Goal: Task Accomplishment & Management: Use online tool/utility

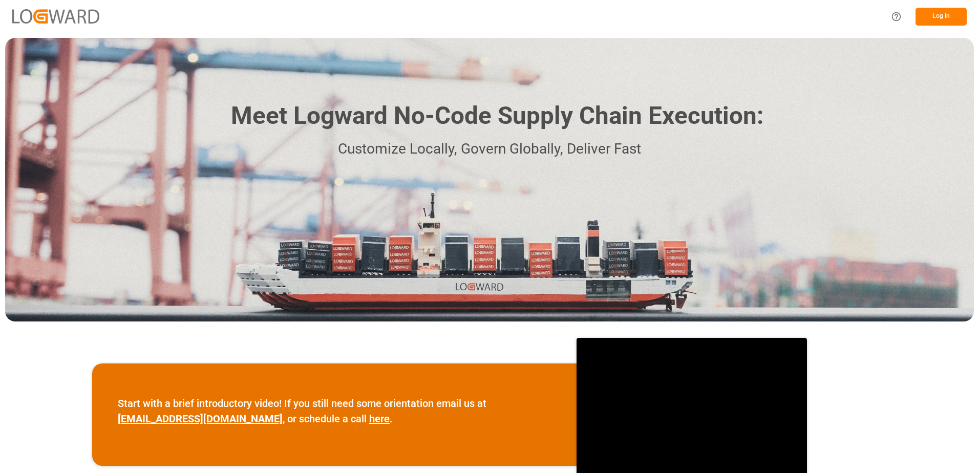
click at [937, 17] on button "Log In" at bounding box center [941, 17] width 51 height 18
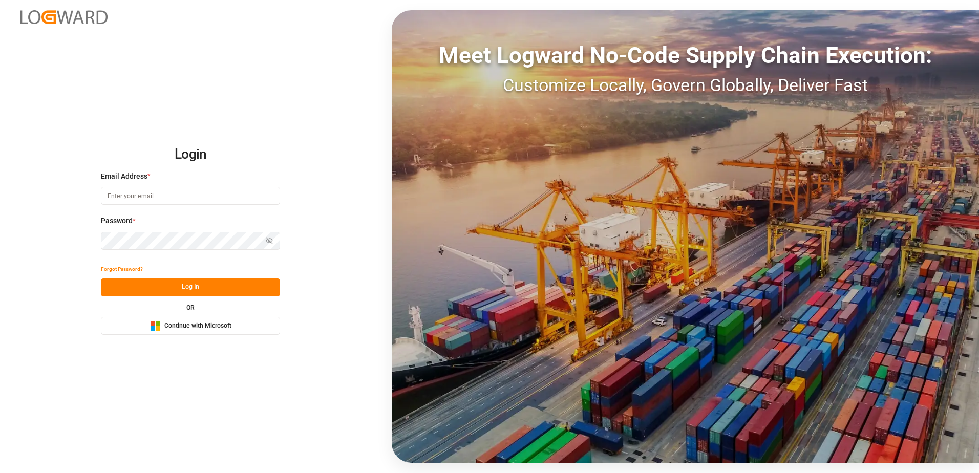
type input "[PERSON_NAME][EMAIL_ADDRESS][PERSON_NAME][PERSON_NAME][DOMAIN_NAME]"
click at [210, 329] on span "Continue with Microsoft" at bounding box center [197, 326] width 67 height 9
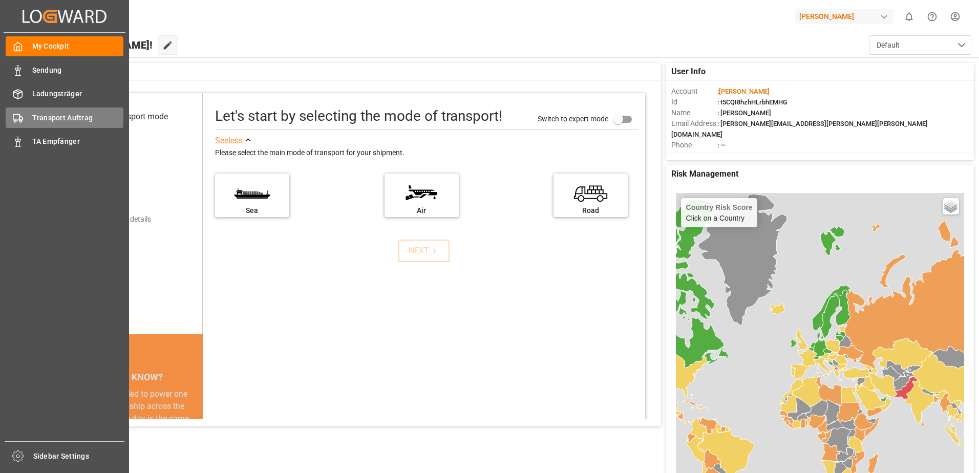
click at [24, 120] on div "Transport Auftrag Transport Auftrag" at bounding box center [65, 118] width 118 height 20
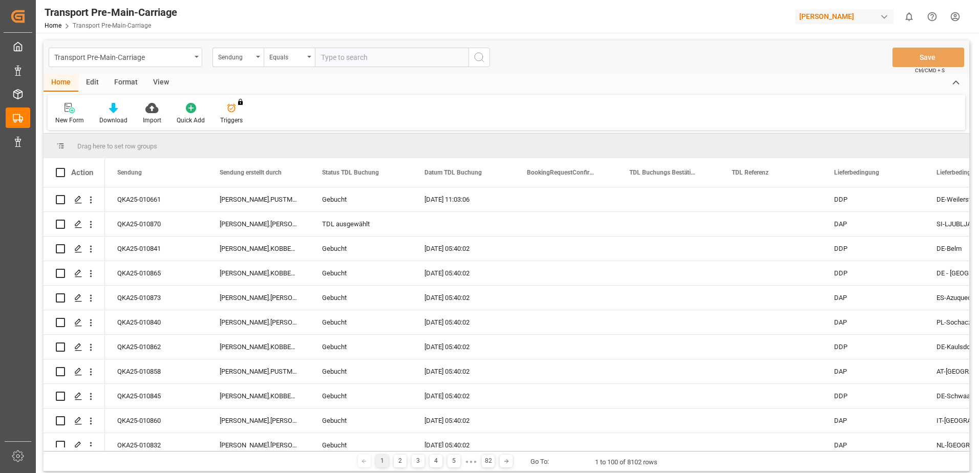
click at [118, 82] on div "Format" at bounding box center [126, 82] width 39 height 17
click at [58, 108] on div at bounding box center [70, 107] width 30 height 11
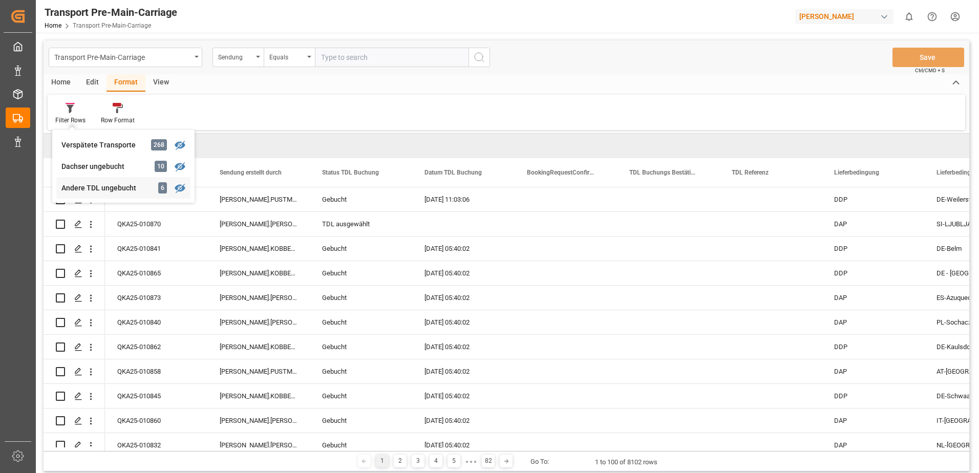
click at [82, 189] on div "Andere TDL ungebucht" at bounding box center [106, 188] width 90 height 11
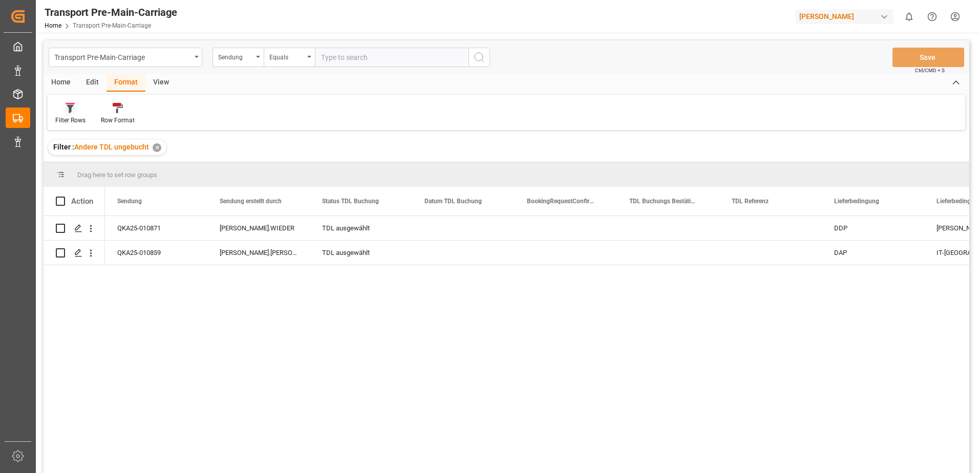
click at [68, 110] on icon at bounding box center [70, 108] width 9 height 10
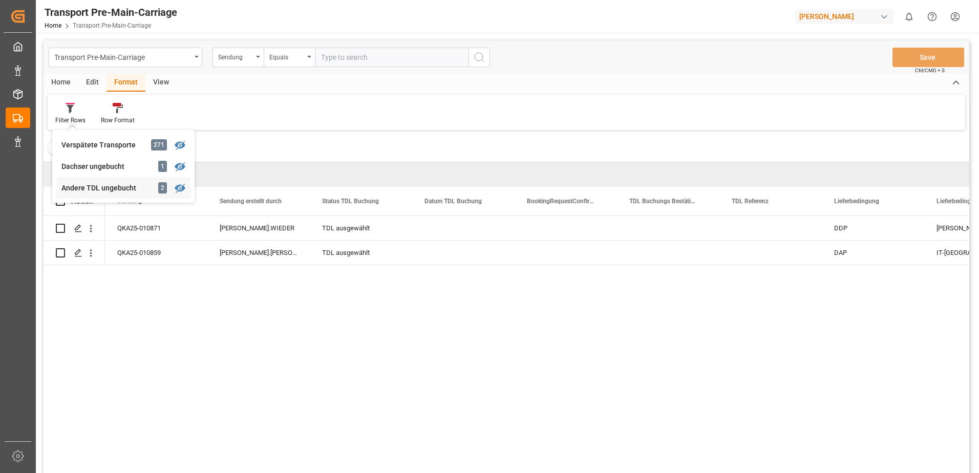
click at [90, 183] on div "Andere TDL ungebucht" at bounding box center [106, 188] width 90 height 11
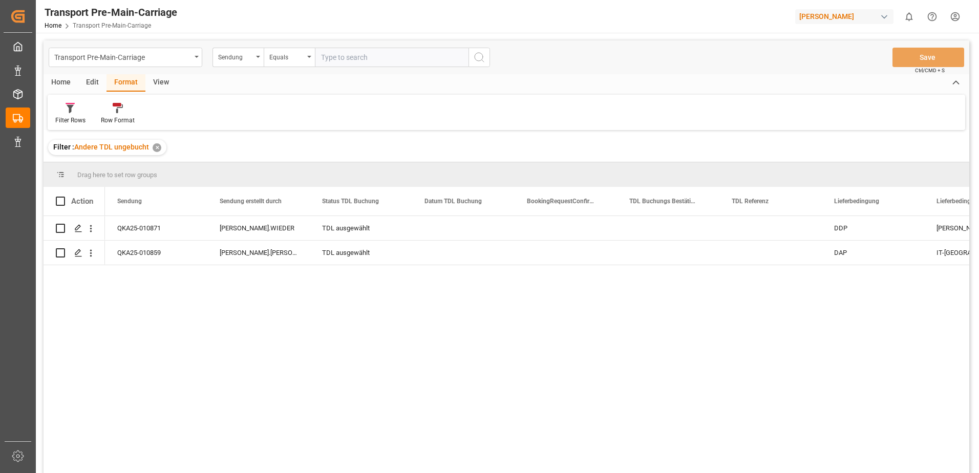
click at [159, 83] on div "View" at bounding box center [160, 82] width 31 height 17
click at [149, 82] on div "View" at bounding box center [160, 82] width 31 height 17
click at [112, 80] on div "Format" at bounding box center [126, 82] width 39 height 17
click at [71, 113] on icon at bounding box center [70, 108] width 9 height 10
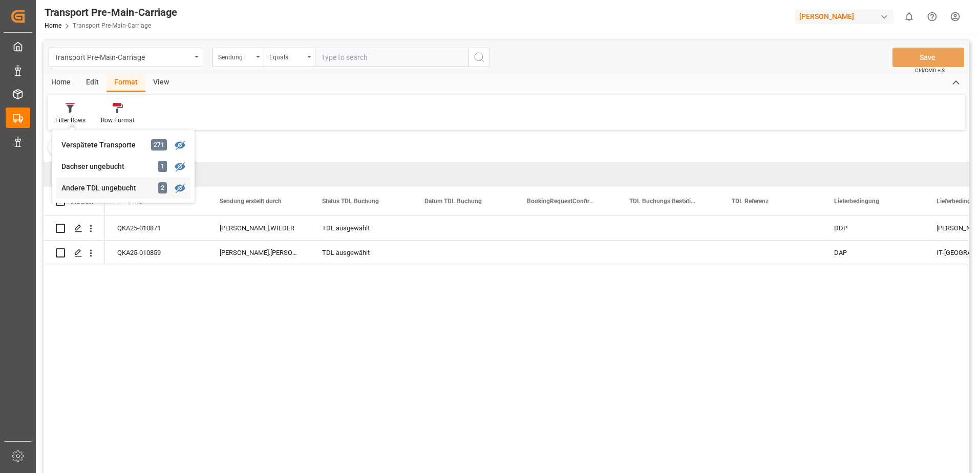
click at [100, 190] on div "Andere TDL ungebucht" at bounding box center [106, 188] width 90 height 11
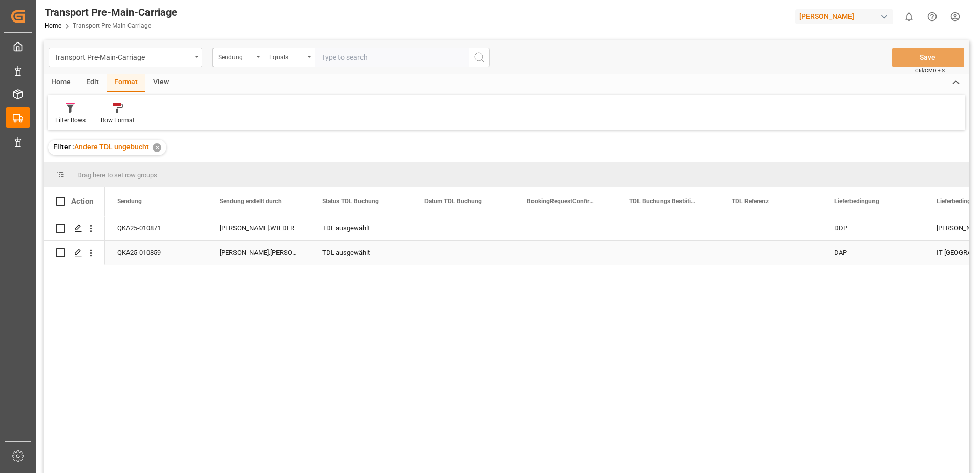
click at [413, 256] on div "Press SPACE to select this row." at bounding box center [463, 253] width 102 height 24
click at [75, 113] on div at bounding box center [70, 107] width 30 height 11
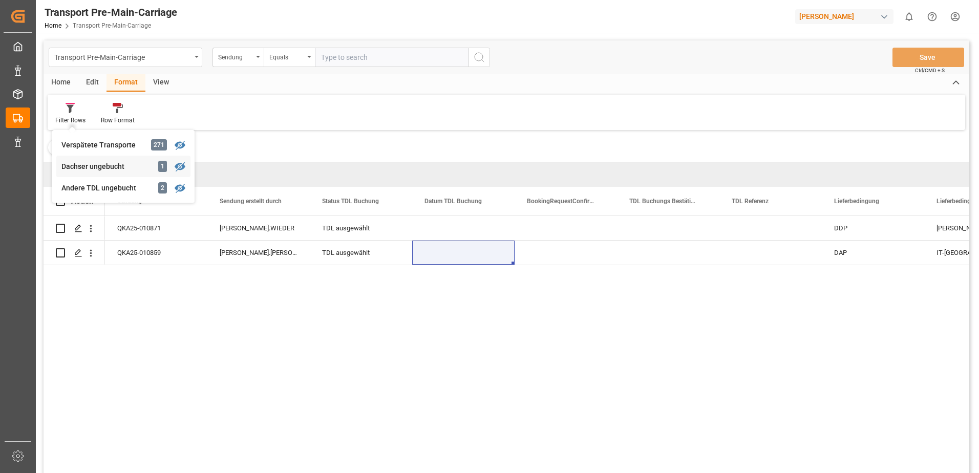
click at [95, 160] on div "Transport Pre-Main-Carriage Sendung Equals Save Ctrl/CMD + S Home Edit Format V…" at bounding box center [507, 270] width 926 height 460
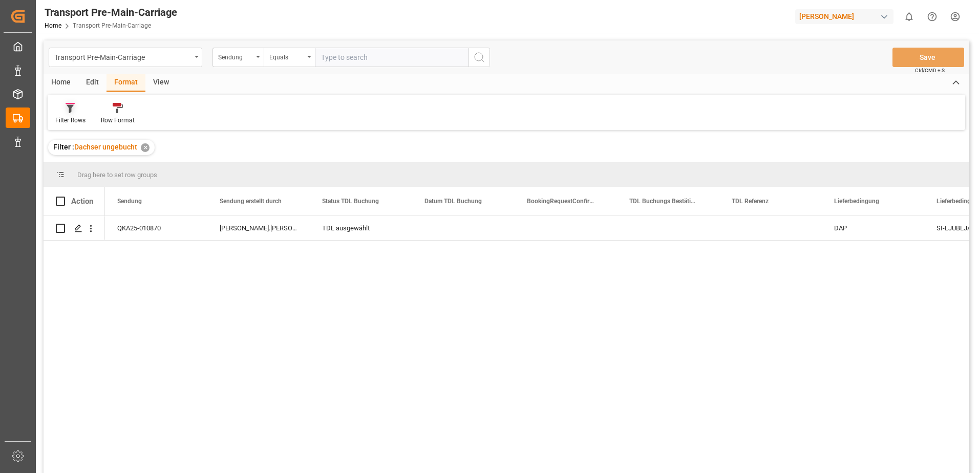
click at [75, 123] on div "Filter Rows" at bounding box center [70, 120] width 30 height 9
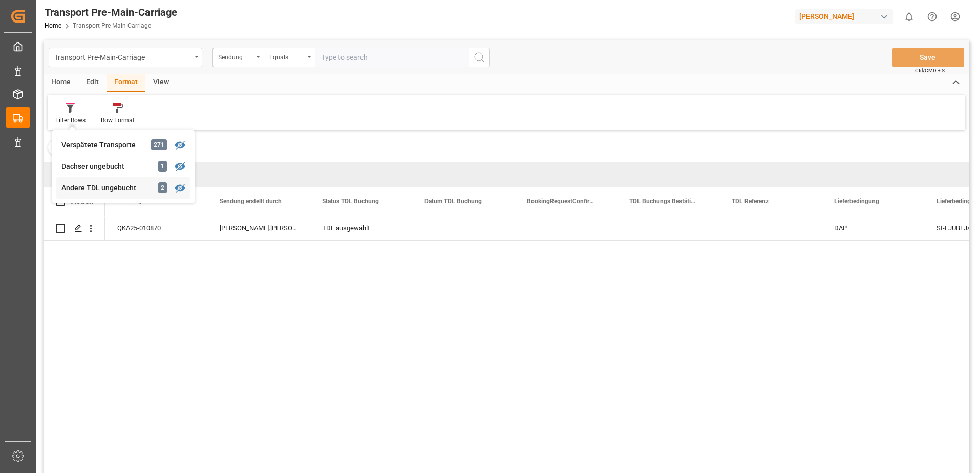
click at [78, 185] on div "Transport Pre-Main-Carriage Sendung Equals Save Ctrl/CMD + S Home Edit Format V…" at bounding box center [507, 270] width 926 height 460
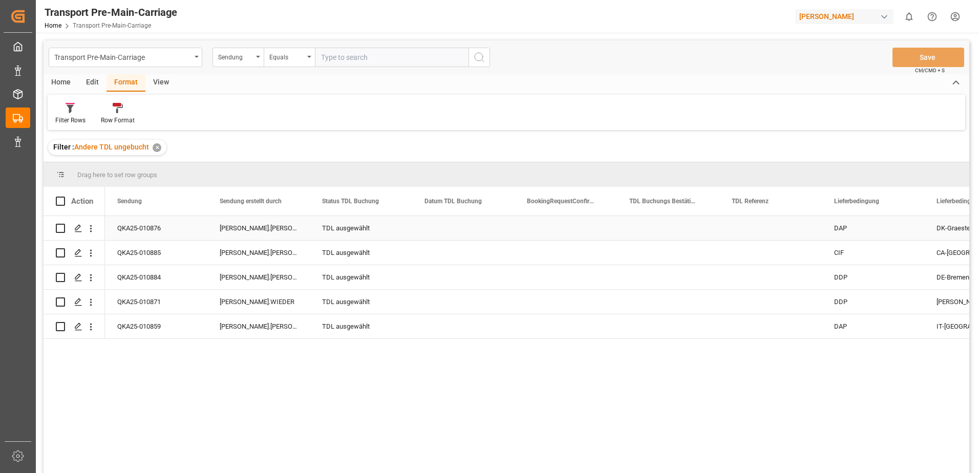
click at [902, 224] on div "DAP" at bounding box center [873, 228] width 102 height 24
click at [90, 228] on icon "open menu" at bounding box center [91, 228] width 11 height 11
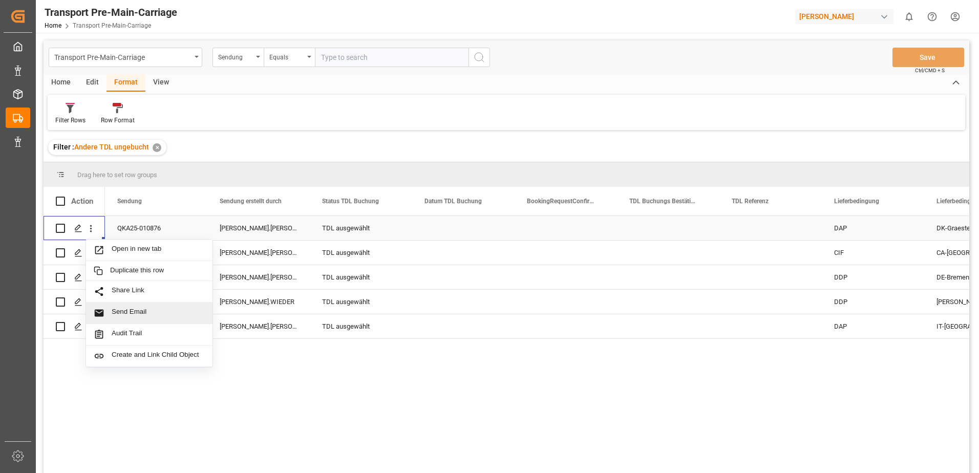
click at [119, 313] on span "Send Email" at bounding box center [158, 313] width 93 height 11
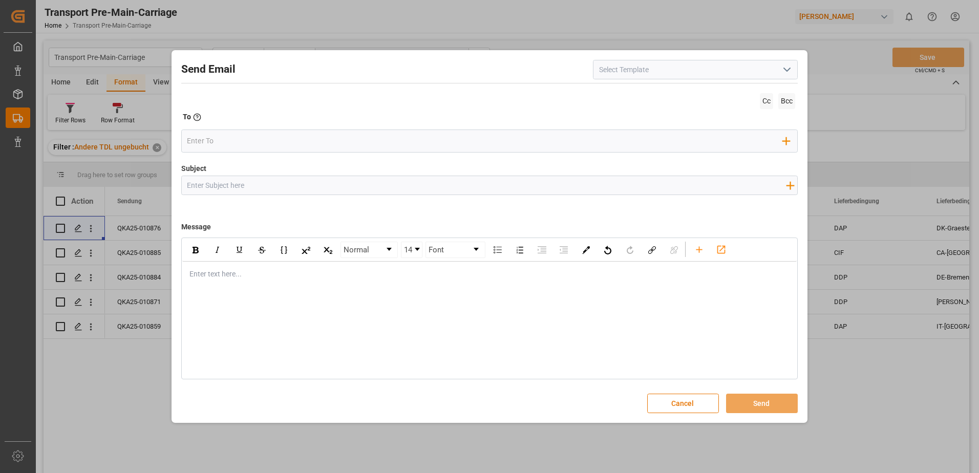
click at [789, 69] on icon "open menu" at bounding box center [787, 69] width 12 height 12
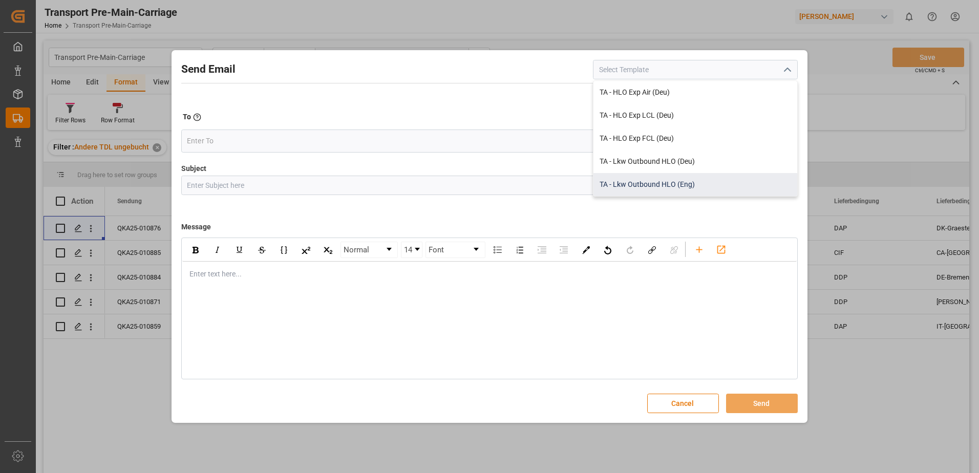
click at [720, 187] on div "TA - Lkw Outbound HLO (Eng)" at bounding box center [695, 184] width 204 height 23
type input "TA - Lkw Outbound HLO (Eng)"
type input "Transport Booking {{deliveryNumberPremain}} to {{deliveryAddressPremainCity}}, …"
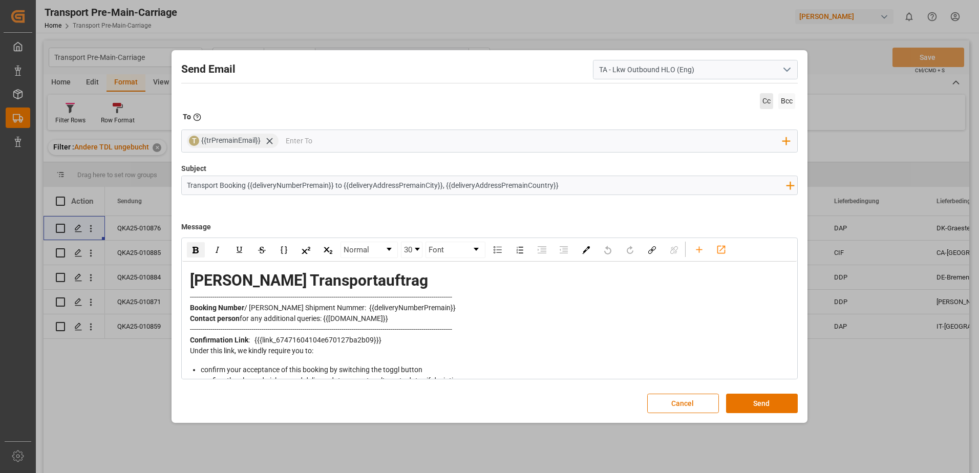
click at [766, 104] on span "Cc" at bounding box center [766, 101] width 13 height 16
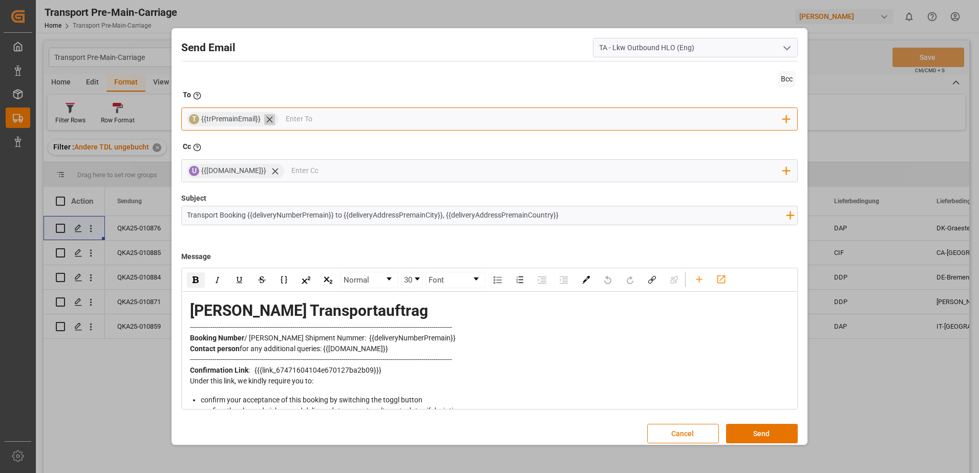
click at [270, 118] on icon at bounding box center [269, 119] width 6 height 6
click at [270, 118] on input "email" at bounding box center [485, 119] width 596 height 15
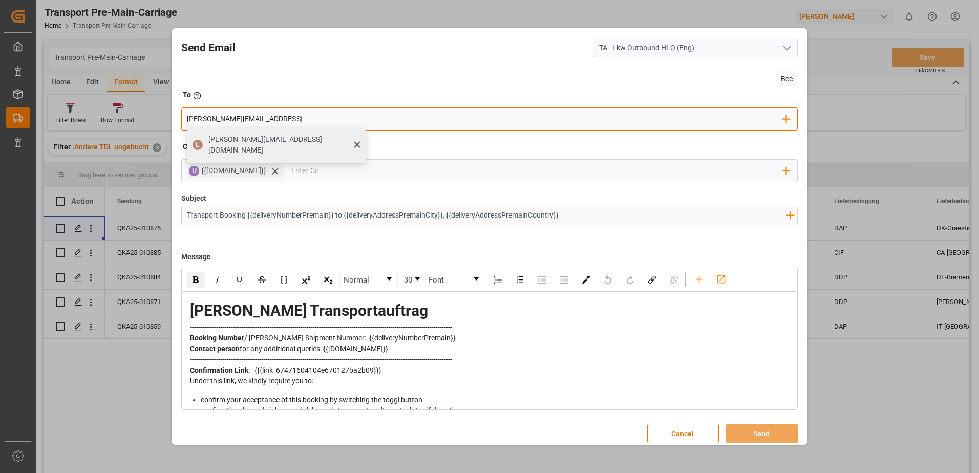
type input "[PERSON_NAME][EMAIL_ADDRESS]"
click at [261, 137] on span "[PERSON_NAME][EMAIL_ADDRESS][DOMAIN_NAME]" at bounding box center [283, 145] width 151 height 22
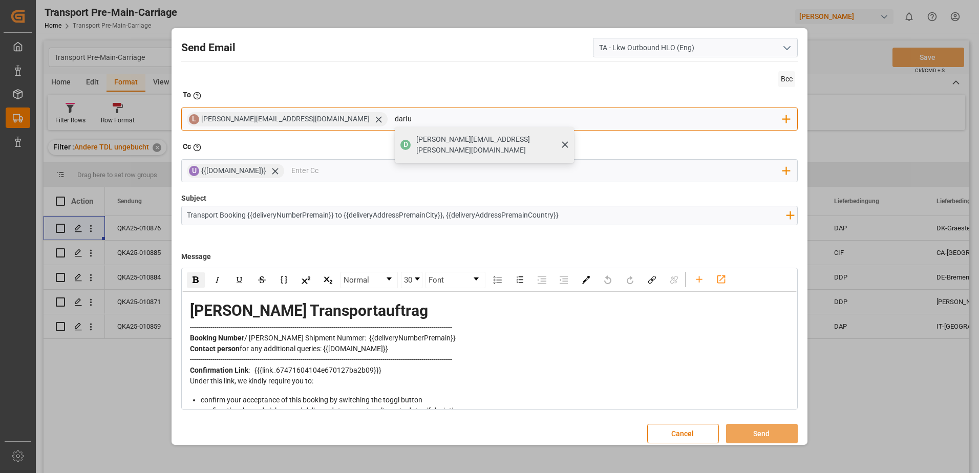
type input "dariu"
click at [416, 136] on span "[PERSON_NAME][EMAIL_ADDRESS][PERSON_NAME][DOMAIN_NAME]" at bounding box center [491, 145] width 151 height 22
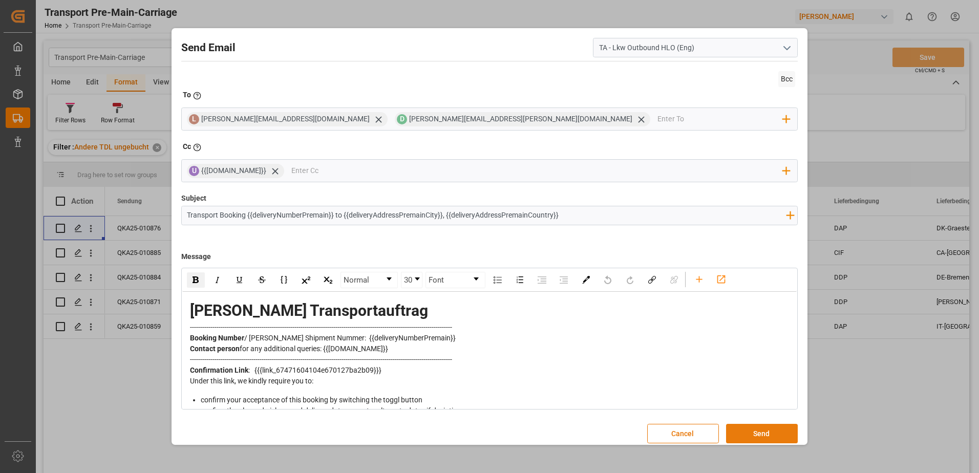
click at [768, 429] on button "Send" at bounding box center [762, 433] width 72 height 19
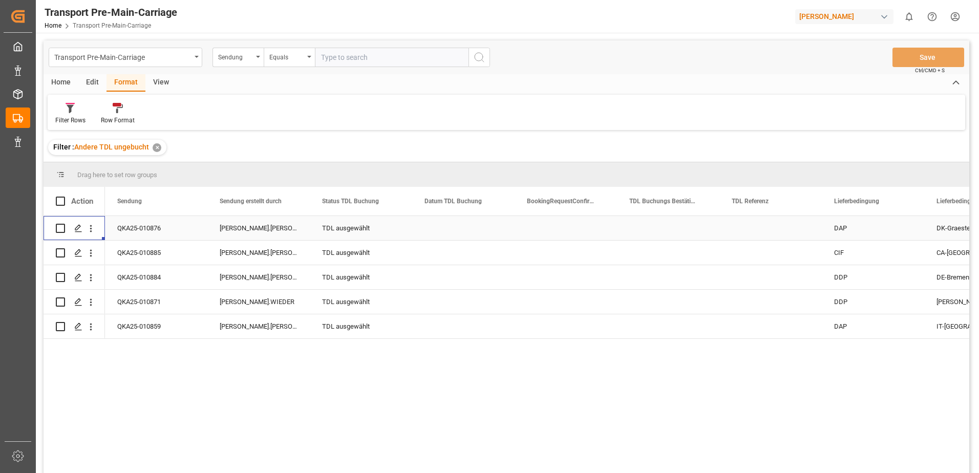
click at [357, 229] on div "TDL ausgewählt" at bounding box center [361, 229] width 78 height 24
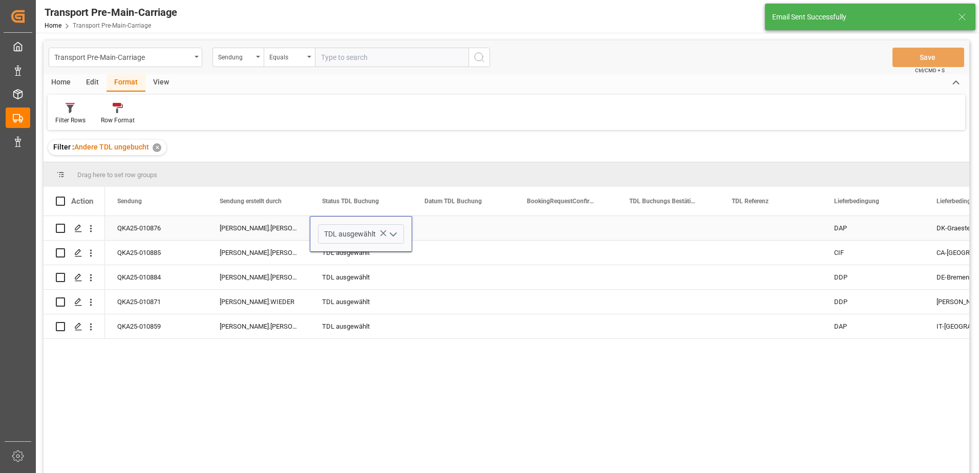
click at [395, 235] on polyline "open menu" at bounding box center [393, 234] width 6 height 3
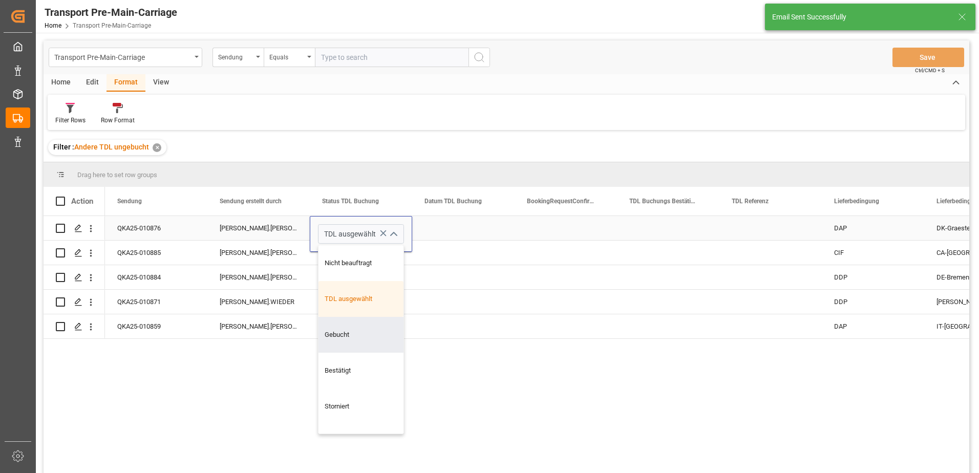
click at [342, 337] on div "Gebucht" at bounding box center [361, 335] width 85 height 36
type input "Gebucht"
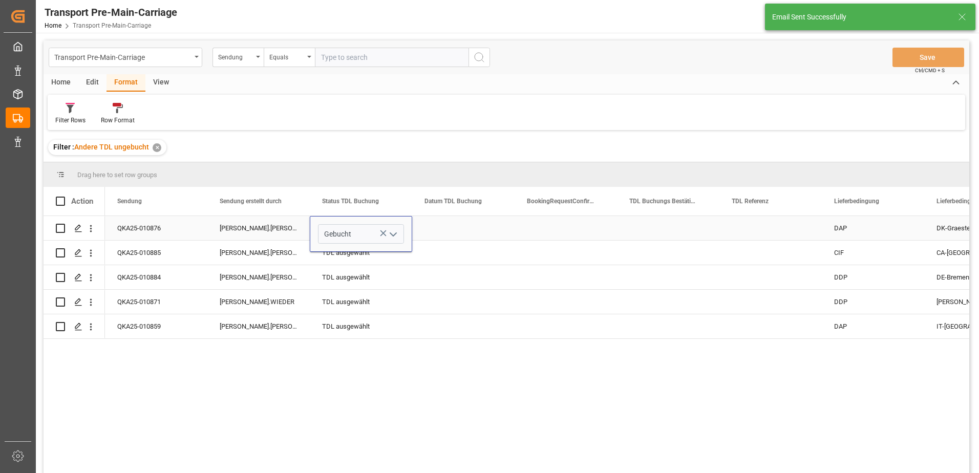
click at [431, 233] on div "Press SPACE to select this row." at bounding box center [463, 228] width 102 height 24
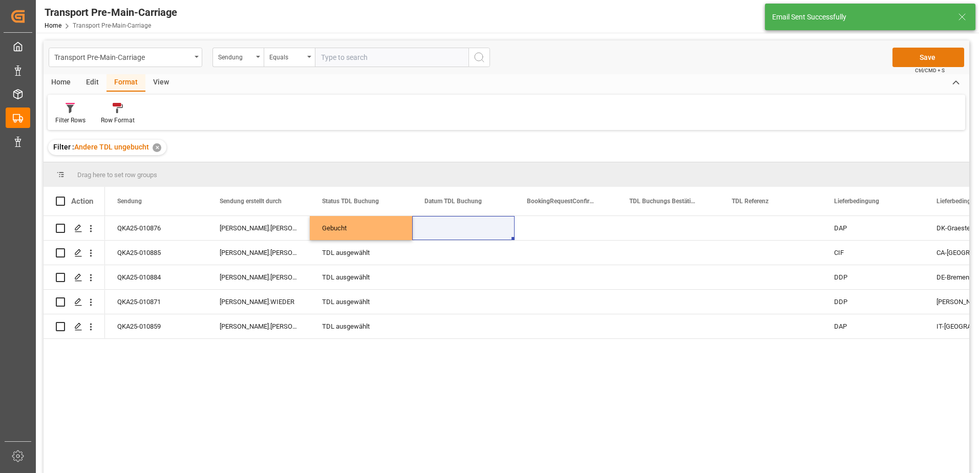
click at [929, 56] on button "Save" at bounding box center [929, 57] width 72 height 19
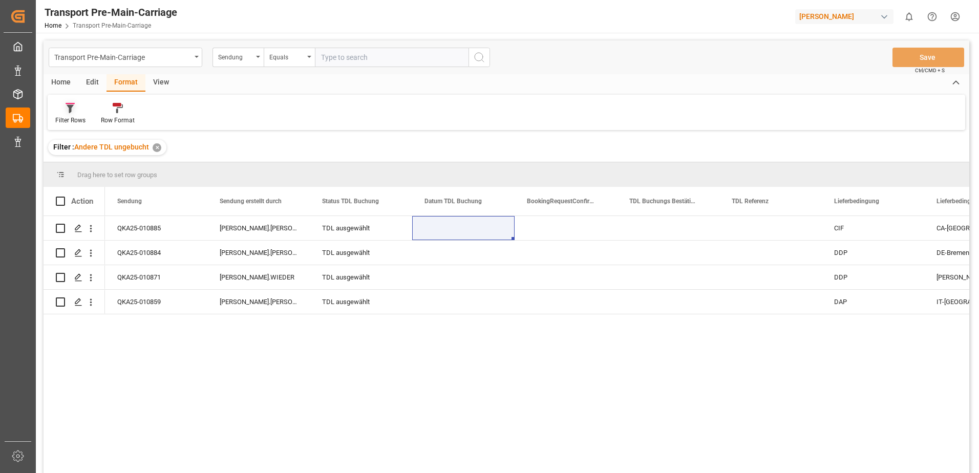
drag, startPoint x: 78, startPoint y: 108, endPoint x: 79, endPoint y: 113, distance: 5.2
click at [78, 108] on div at bounding box center [70, 107] width 30 height 11
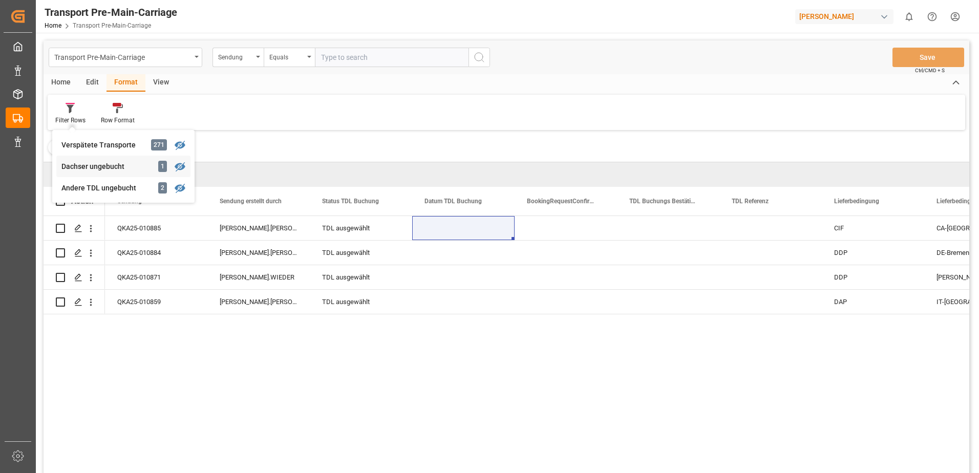
click at [89, 164] on div "Transport Pre-Main-Carriage Sendung Equals Save Ctrl/CMD + S Home Edit Format V…" at bounding box center [507, 270] width 926 height 460
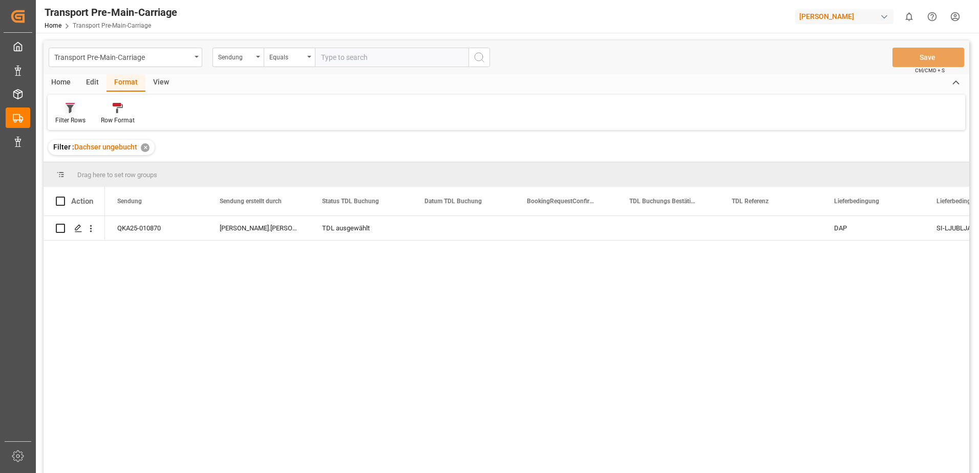
click at [76, 124] on div "Filter Rows" at bounding box center [70, 120] width 30 height 9
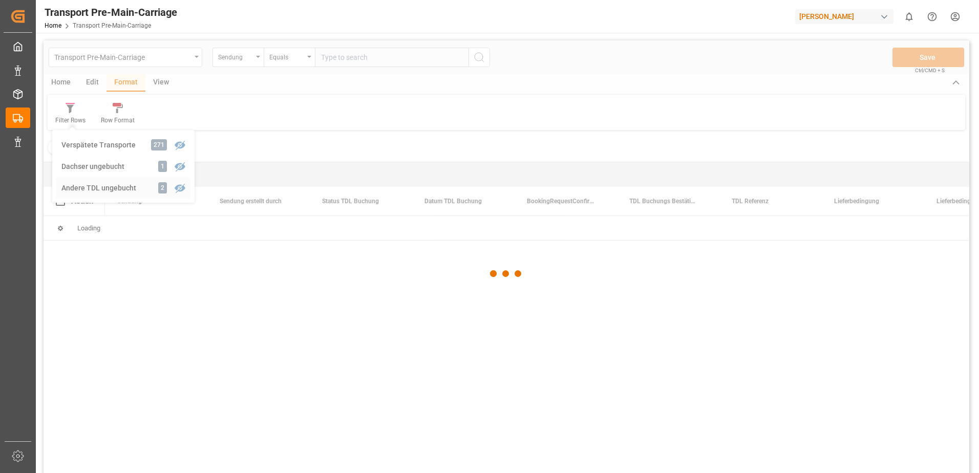
click at [82, 191] on div "Transport Pre-Main-Carriage Sendung Equals Save Ctrl/CMD + S Home Edit Format V…" at bounding box center [507, 270] width 926 height 460
